Goal: Information Seeking & Learning: Learn about a topic

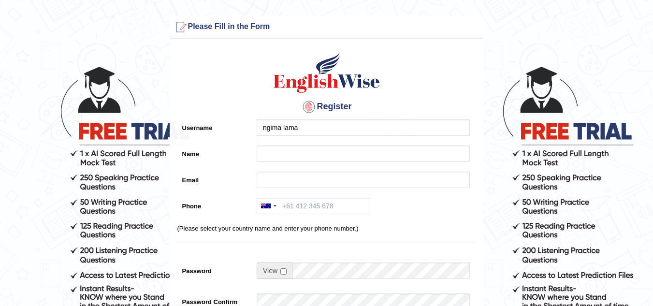
type input "ngima lama"
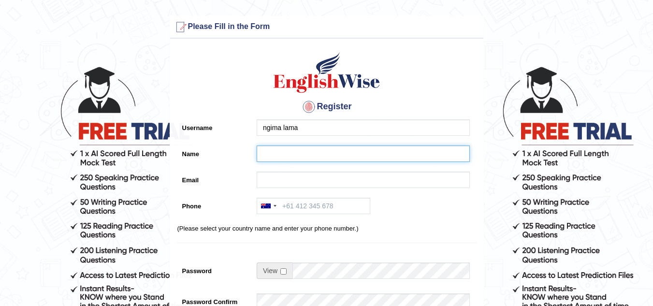
click at [264, 152] on input "Name" at bounding box center [363, 154] width 213 height 16
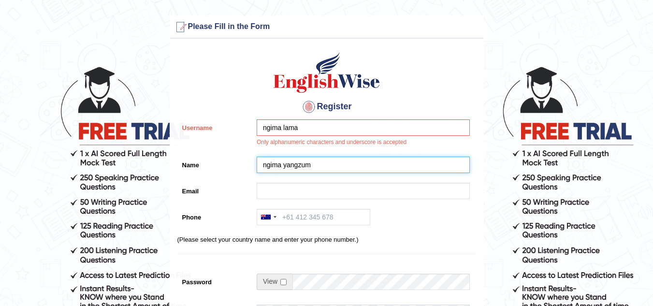
type input "ngima yangzum"
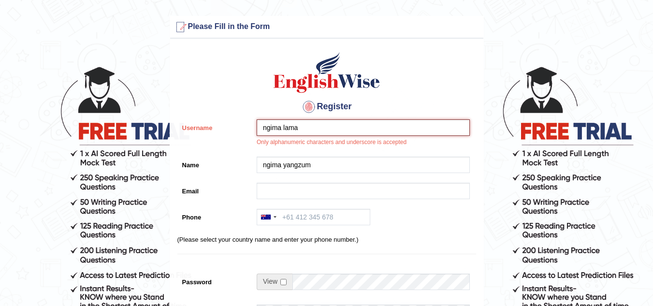
click at [274, 123] on input "ngima lama" at bounding box center [363, 127] width 213 height 16
click at [282, 127] on input "ngima lama" at bounding box center [363, 127] width 213 height 16
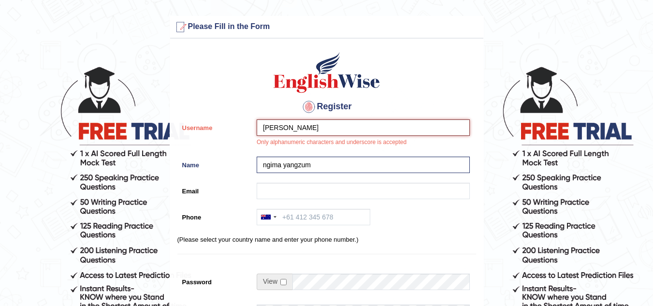
click at [279, 128] on input "ngim lama" at bounding box center [363, 127] width 213 height 16
type input "ngimalama"
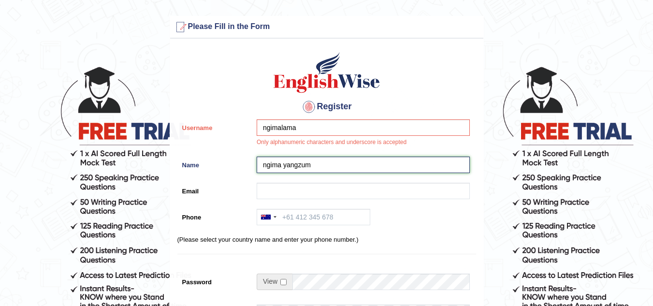
click at [313, 167] on input "ngima yangzum" at bounding box center [363, 165] width 213 height 16
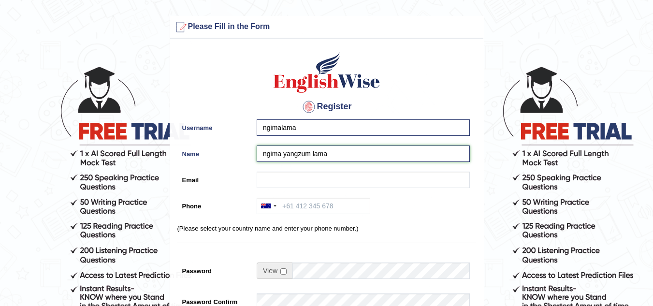
type input "ngima yangzum lama"
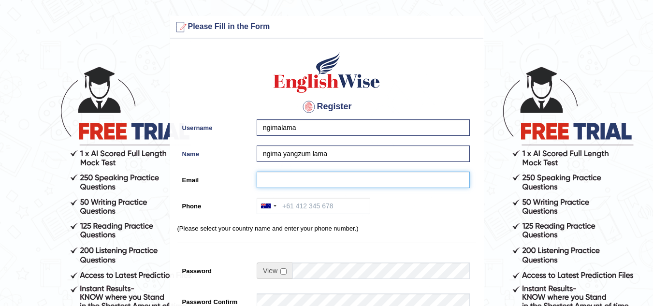
click at [300, 177] on input "Email" at bounding box center [363, 180] width 213 height 16
type input "ngimayangzumlama@gmail.com"
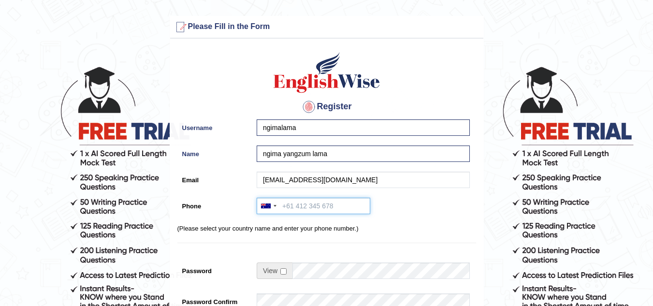
click at [305, 207] on input "Phone" at bounding box center [314, 206] width 114 height 16
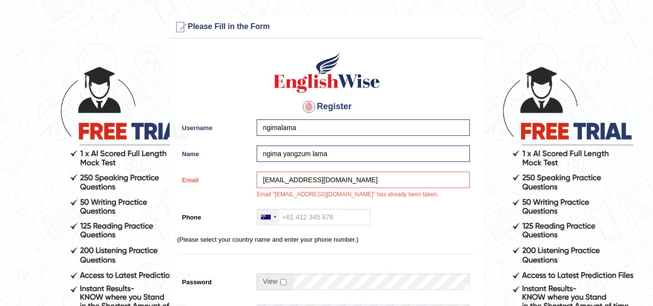
click at [276, 216] on div at bounding box center [275, 217] width 3 height 2
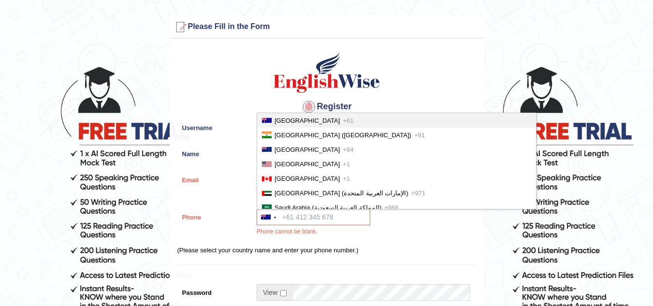
click at [386, 232] on div "Australia +61 India (भारत) +91 New Zealand +64 United States +1 Canada +1 Unite…" at bounding box center [361, 225] width 218 height 32
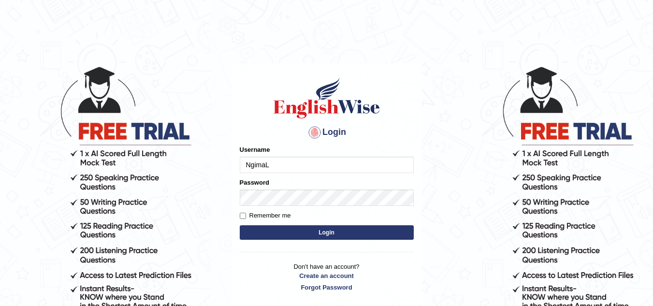
type input "NgimaL"
click at [242, 214] on input "Remember me" at bounding box center [243, 216] width 6 height 6
checkbox input "true"
click at [261, 235] on button "Login" at bounding box center [327, 232] width 174 height 15
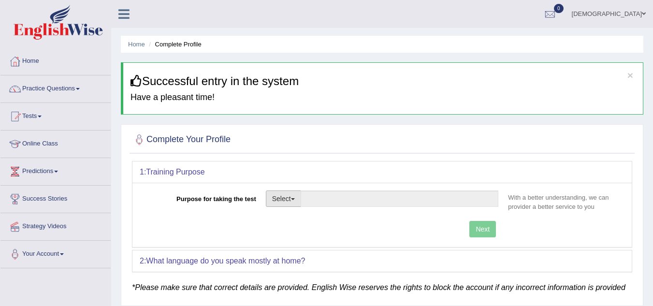
click at [295, 199] on span "button" at bounding box center [293, 199] width 4 height 2
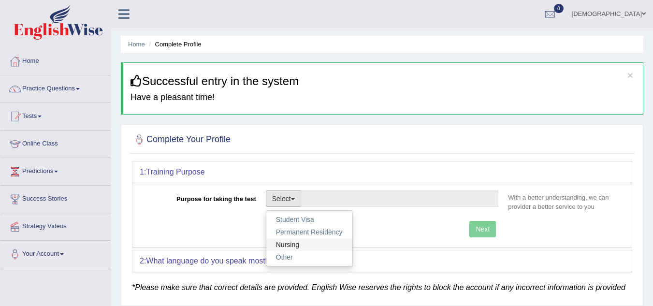
click at [294, 245] on link "Nursing" at bounding box center [309, 244] width 86 height 13
type input "Nursing"
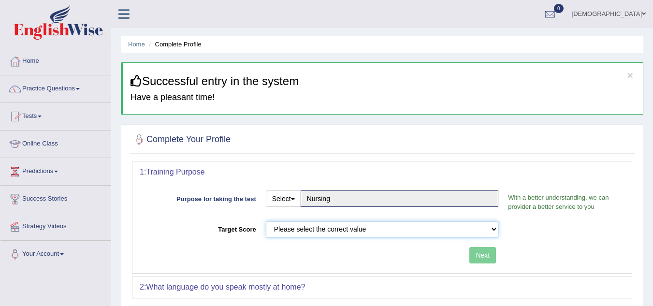
click at [457, 228] on select "Please select the correct value 50 (6 bands) 58 (6.5 bands) 65 (7 bands) 79 (8 …" at bounding box center [382, 229] width 233 height 16
select select "65"
click at [266, 221] on select "Please select the correct value 50 (6 bands) 58 (6.5 bands) 65 (7 bands) 79 (8 …" at bounding box center [382, 229] width 233 height 16
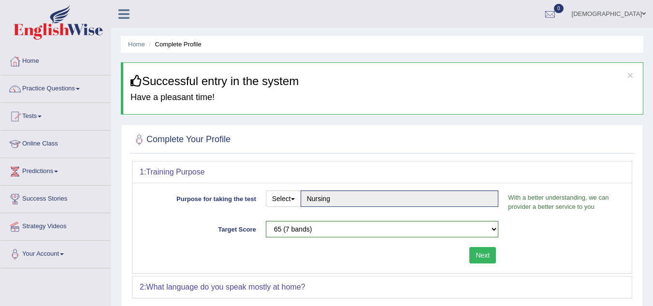
click at [488, 257] on button "Next" at bounding box center [483, 255] width 27 height 16
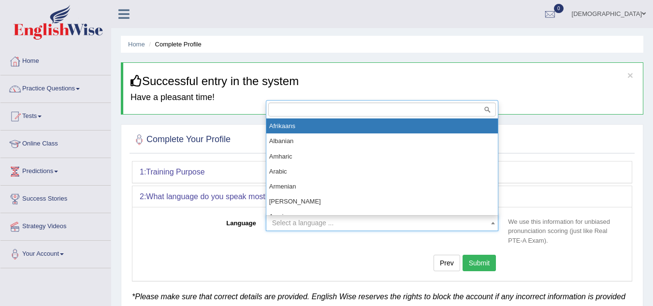
click at [495, 220] on span at bounding box center [493, 222] width 10 height 15
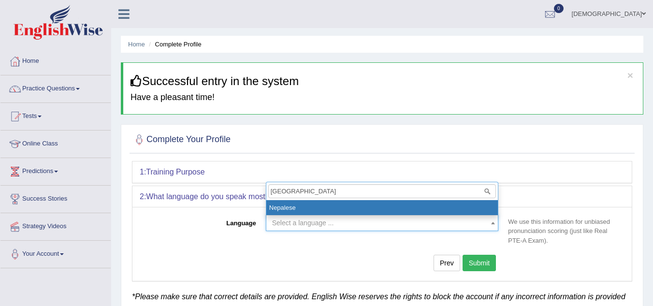
type input "nepali"
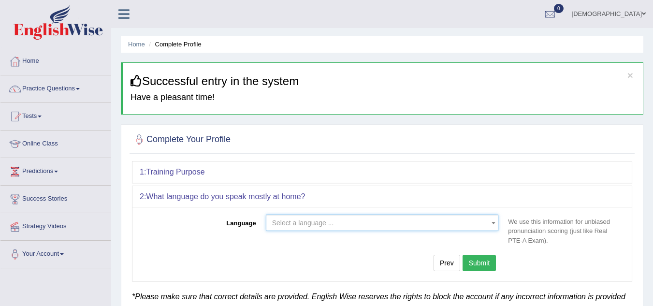
click at [303, 219] on span "Select a language ..." at bounding box center [379, 223] width 215 height 10
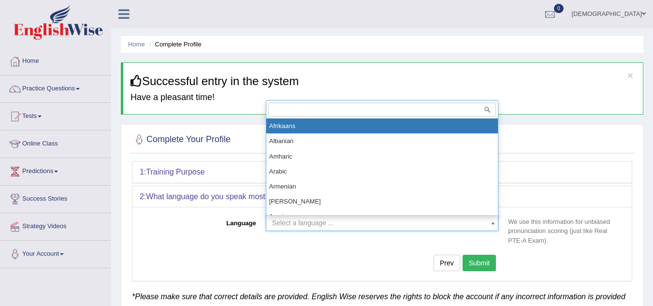
click at [326, 221] on span "Select a language ..." at bounding box center [303, 223] width 62 height 8
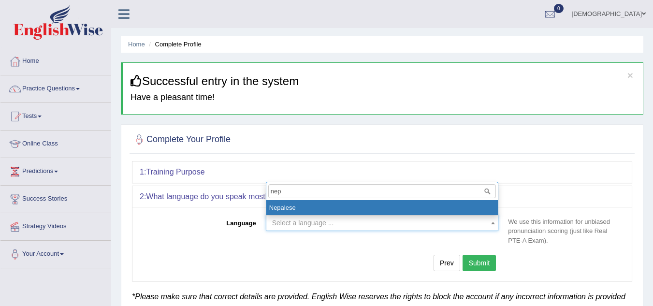
type input "nep"
select select "Nepalese"
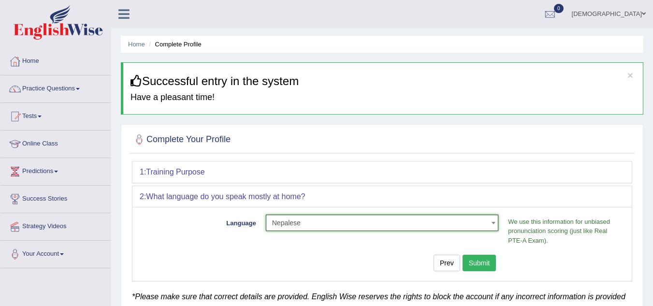
click at [476, 260] on button "Submit" at bounding box center [480, 263] width 34 height 16
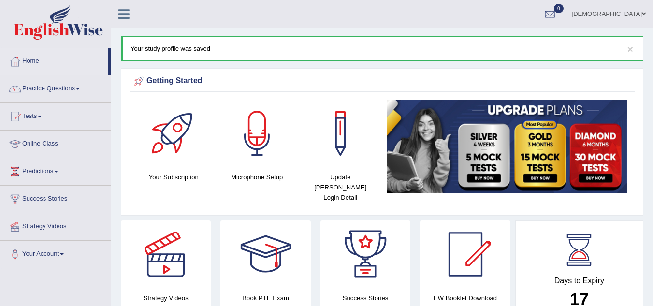
click at [51, 141] on link "Online Class" at bounding box center [55, 143] width 110 height 24
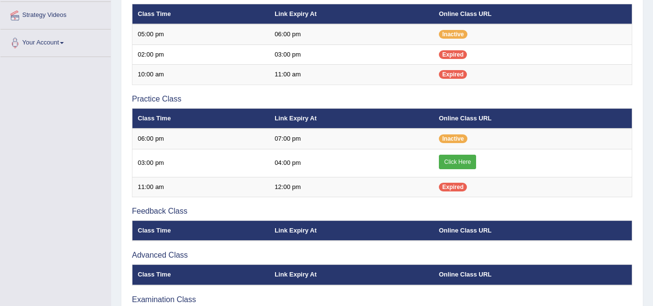
scroll to position [213, 0]
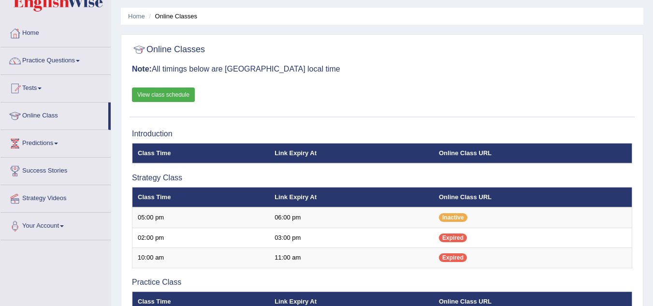
scroll to position [4, 0]
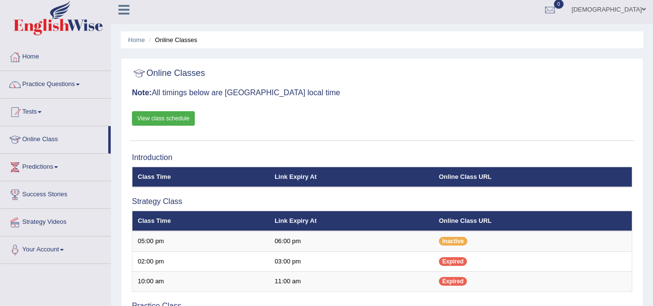
click at [156, 117] on link "View class schedule" at bounding box center [163, 118] width 63 height 15
click at [27, 54] on link "Home" at bounding box center [55, 56] width 110 height 24
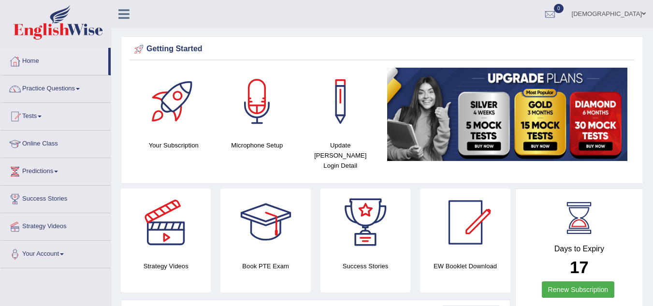
click at [255, 106] on div at bounding box center [257, 102] width 68 height 68
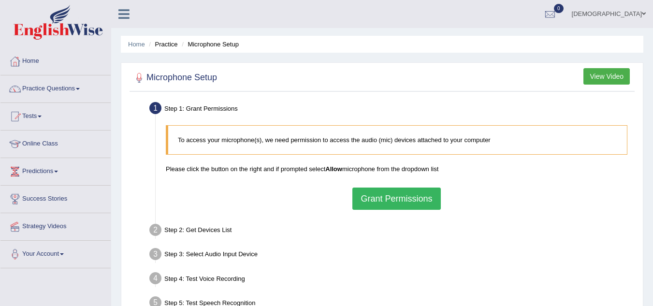
click at [387, 201] on button "Grant Permissions" at bounding box center [397, 199] width 88 height 22
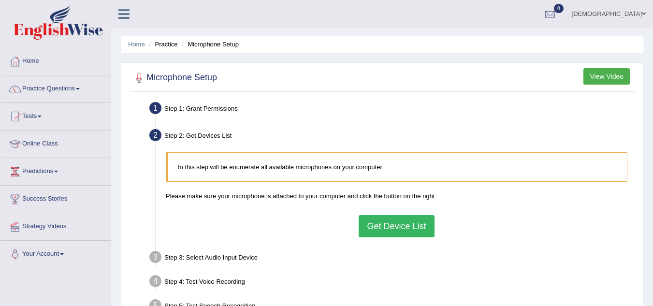
click at [381, 221] on button "Get Device List" at bounding box center [396, 226] width 75 height 22
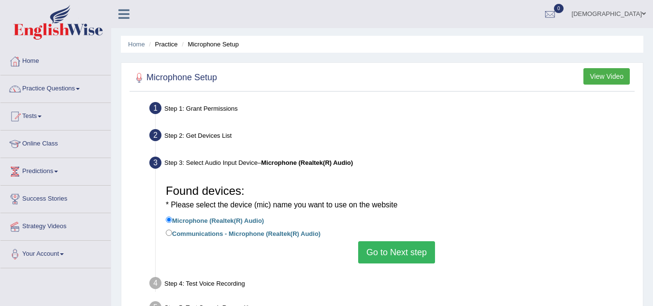
click at [391, 254] on button "Go to Next step" at bounding box center [396, 252] width 77 height 22
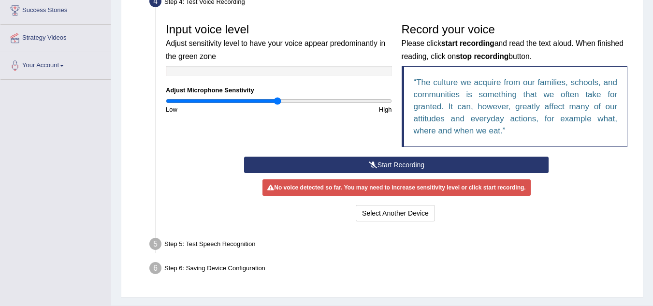
scroll to position [193, 0]
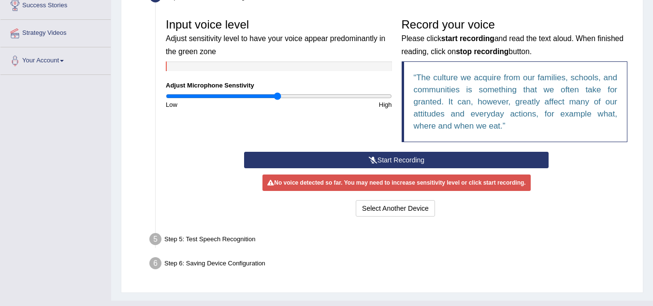
click at [432, 157] on button "Start Recording" at bounding box center [396, 160] width 305 height 16
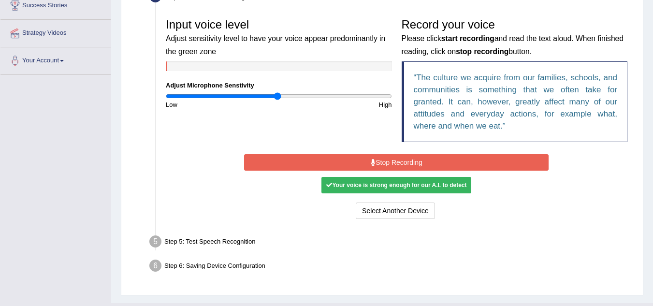
click at [415, 161] on button "Stop Recording" at bounding box center [396, 162] width 305 height 16
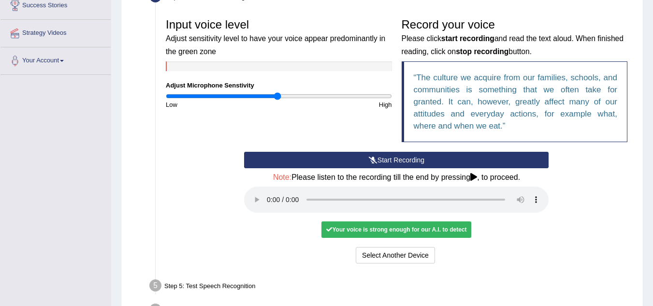
click at [413, 159] on button "Start Recording" at bounding box center [396, 160] width 305 height 16
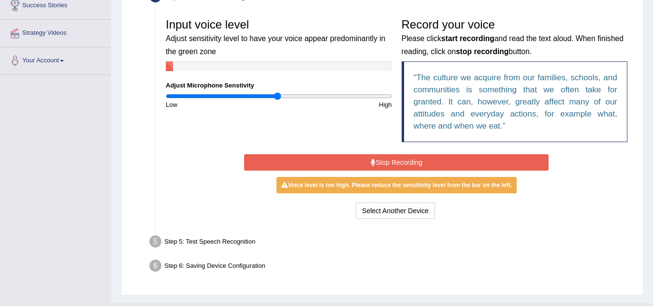
click at [413, 159] on button "Stop Recording" at bounding box center [396, 162] width 305 height 16
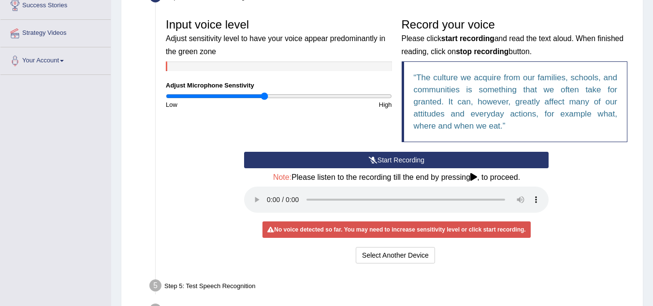
type input "0.88"
click at [265, 95] on input "range" at bounding box center [279, 96] width 226 height 8
click at [371, 158] on icon at bounding box center [373, 160] width 9 height 7
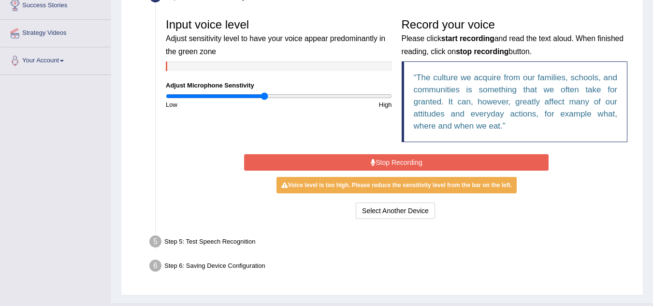
click at [371, 158] on button "Stop Recording" at bounding box center [396, 162] width 305 height 16
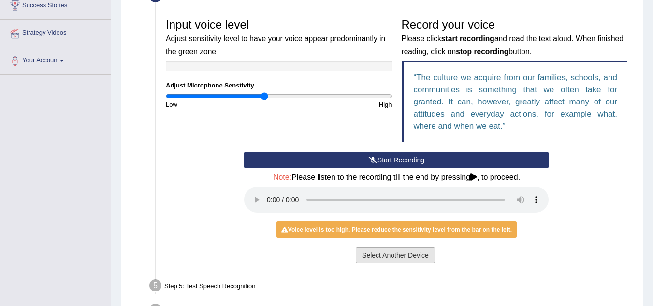
click at [400, 254] on button "Select Another Device" at bounding box center [395, 255] width 79 height 16
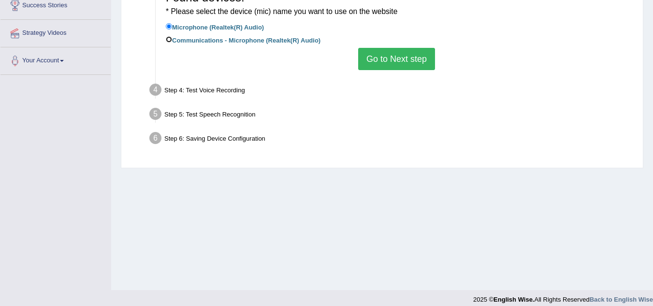
click at [170, 38] on input "Communications - Microphone (Realtek(R) Audio)" at bounding box center [169, 39] width 6 height 6
radio input "true"
click at [389, 56] on button "Go to Next step" at bounding box center [396, 59] width 77 height 22
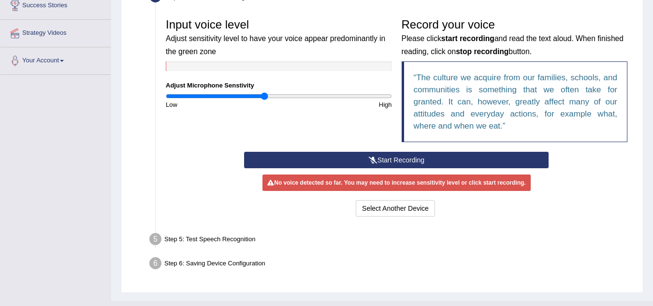
click at [392, 157] on button "Start Recording" at bounding box center [396, 160] width 305 height 16
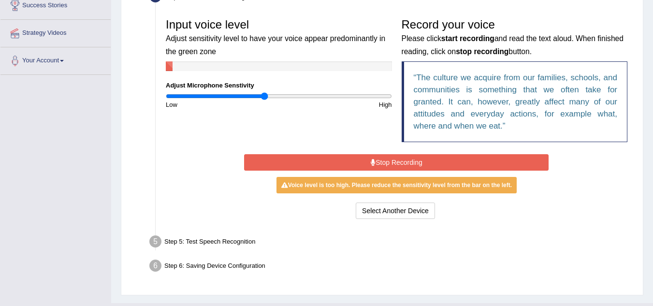
click at [392, 157] on button "Stop Recording" at bounding box center [396, 162] width 305 height 16
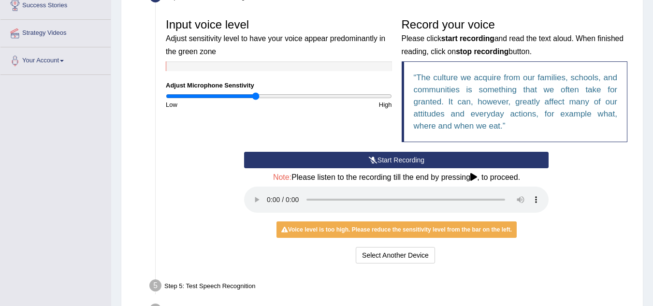
type input "0.8"
click at [256, 94] on input "range" at bounding box center [279, 96] width 226 height 8
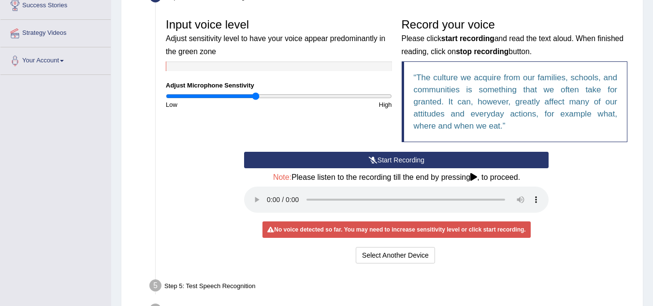
click at [387, 156] on button "Start Recording" at bounding box center [396, 160] width 305 height 16
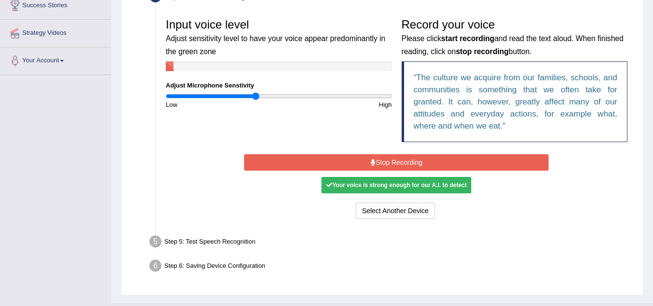
click at [369, 162] on button "Stop Recording" at bounding box center [396, 162] width 305 height 16
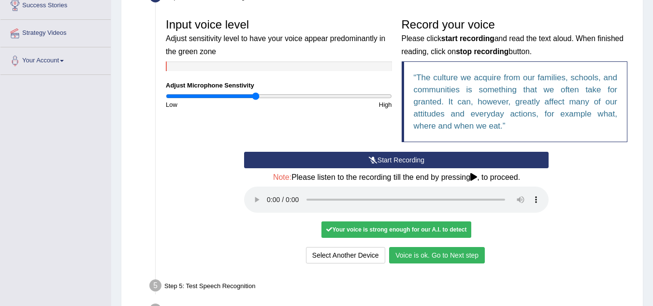
click at [399, 253] on button "Voice is ok. Go to Next step" at bounding box center [437, 255] width 96 height 16
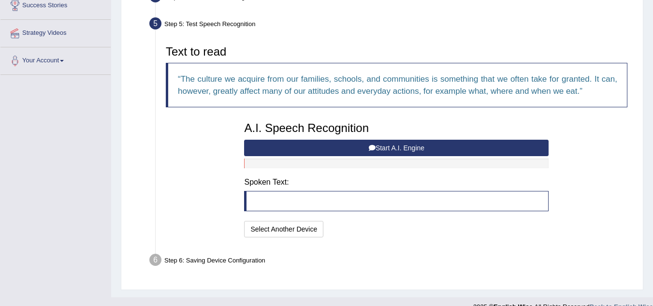
click at [387, 147] on button "Start A.I. Engine" at bounding box center [396, 148] width 305 height 16
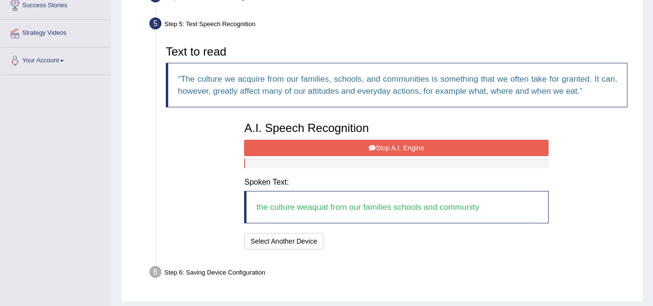
click at [387, 147] on button "Stop A.I. Engine" at bounding box center [396, 148] width 305 height 16
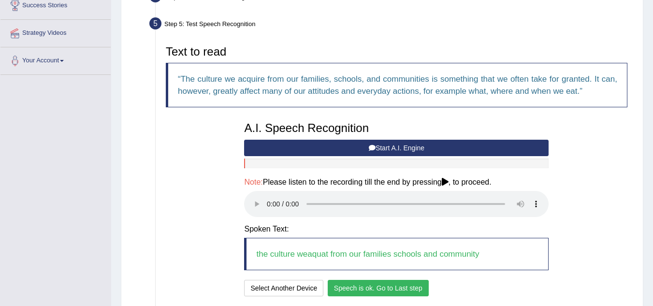
click at [358, 287] on button "Speech is ok. Go to Last step" at bounding box center [378, 288] width 101 height 16
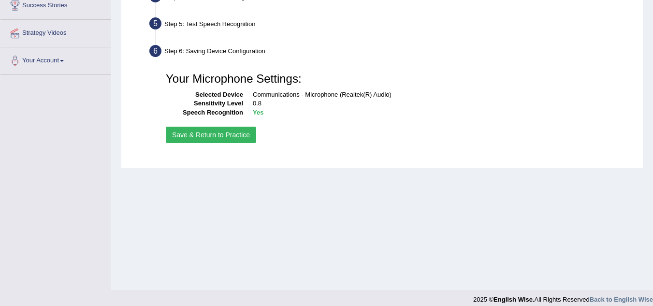
click at [233, 134] on button "Save & Return to Practice" at bounding box center [211, 135] width 90 height 16
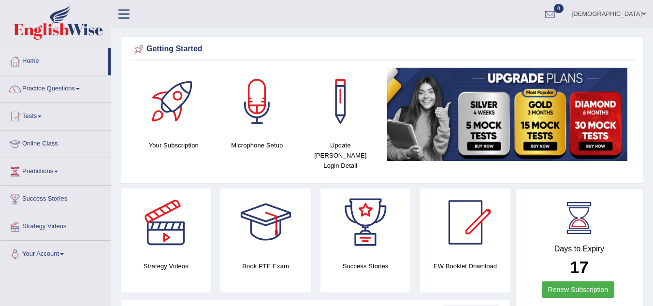
click at [51, 86] on link "Practice Questions" at bounding box center [55, 87] width 110 height 24
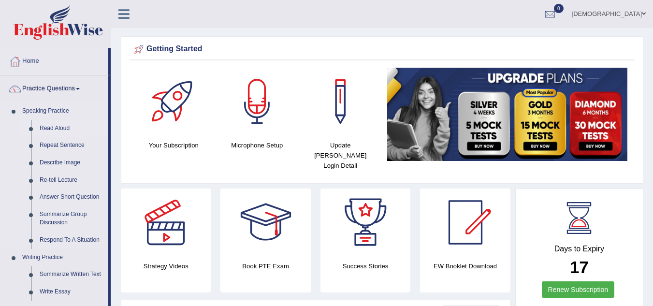
click at [56, 131] on link "Read Aloud" at bounding box center [71, 128] width 73 height 17
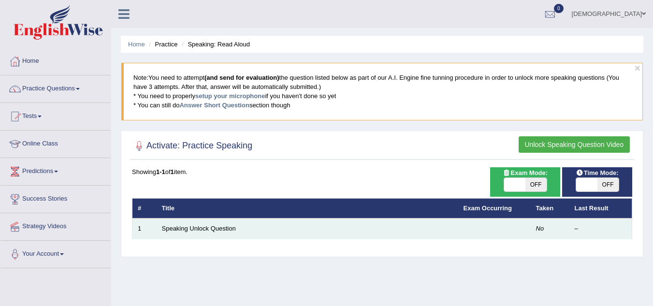
click at [194, 224] on td "Speaking Unlock Question" at bounding box center [308, 229] width 302 height 20
click at [204, 227] on link "Speaking Unlock Question" at bounding box center [199, 228] width 74 height 7
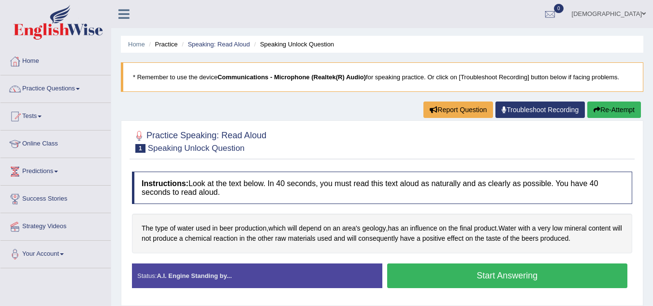
click at [414, 275] on button "Start Answering" at bounding box center [507, 276] width 241 height 25
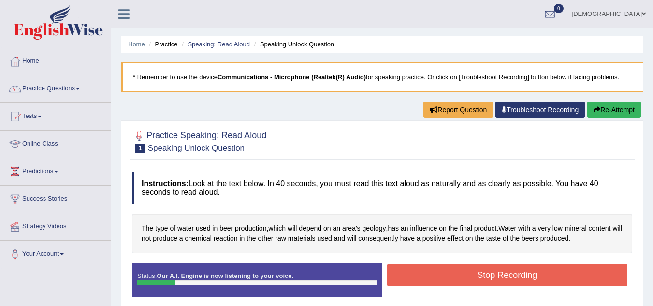
click at [414, 275] on button "Stop Recording" at bounding box center [507, 275] width 241 height 22
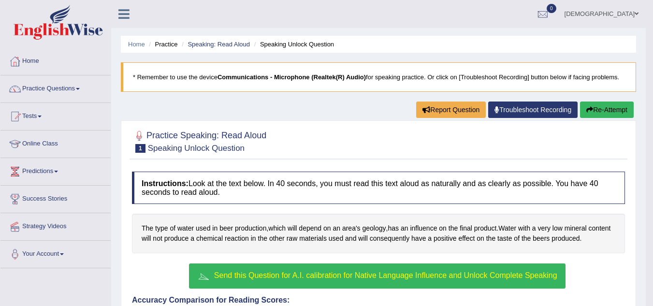
click at [414, 275] on span "Send this Question for A.I. calibration for Native Language Influence and Unloc…" at bounding box center [385, 275] width 343 height 8
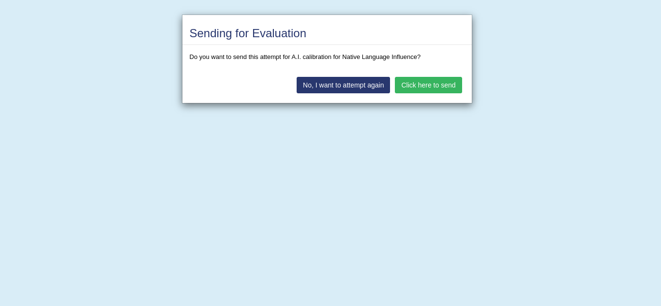
click at [432, 84] on button "Click here to send" at bounding box center [428, 85] width 67 height 16
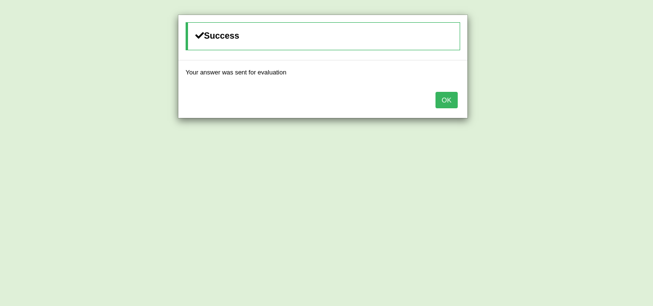
click at [450, 101] on button "OK" at bounding box center [447, 100] width 22 height 16
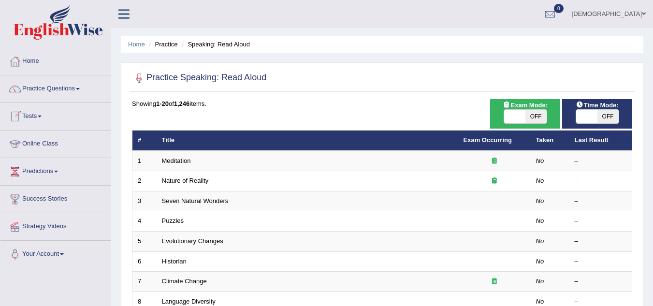
click at [39, 140] on link "Online Class" at bounding box center [55, 143] width 110 height 24
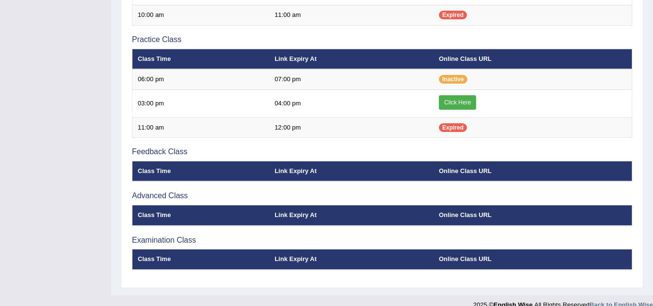
scroll to position [284, 0]
